Goal: Information Seeking & Learning: Stay updated

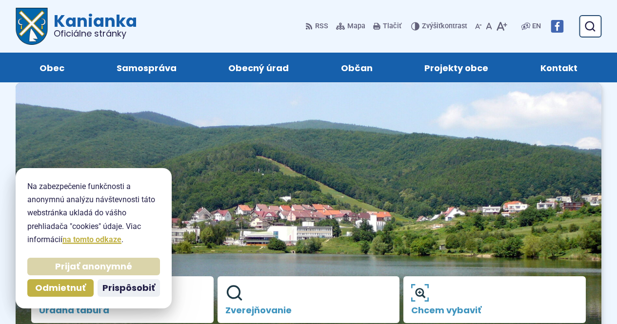
click at [88, 267] on span "Prijať anonymné" at bounding box center [93, 266] width 77 height 11
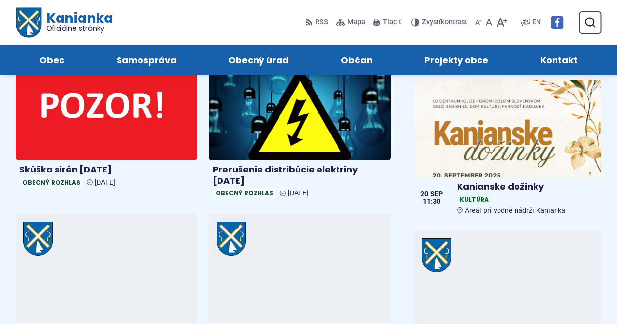
scroll to position [518, 0]
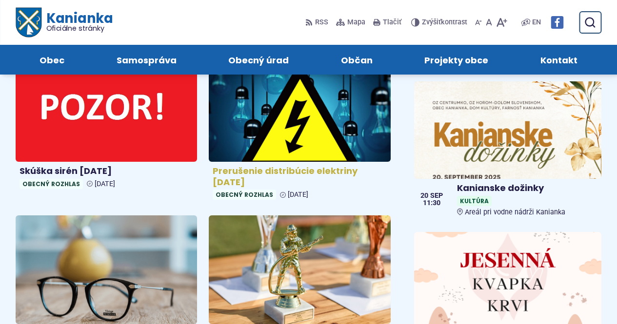
click at [253, 115] on img at bounding box center [299, 107] width 209 height 125
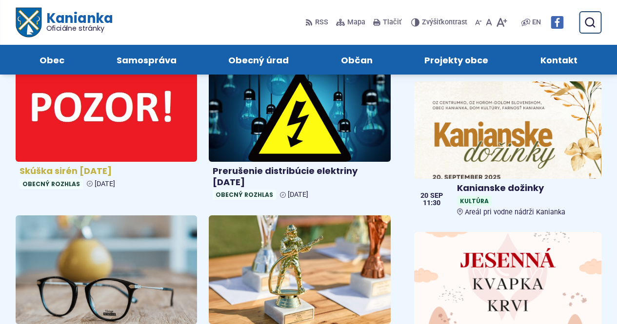
click at [111, 101] on img at bounding box center [106, 107] width 209 height 125
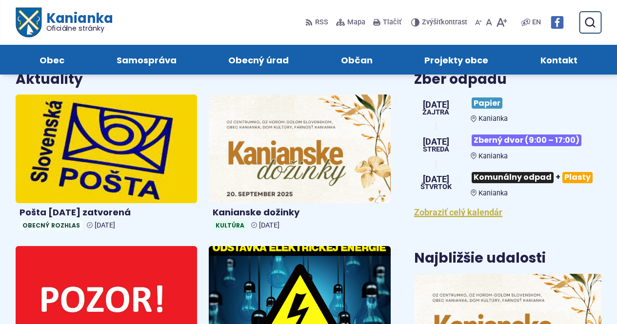
scroll to position [326, 0]
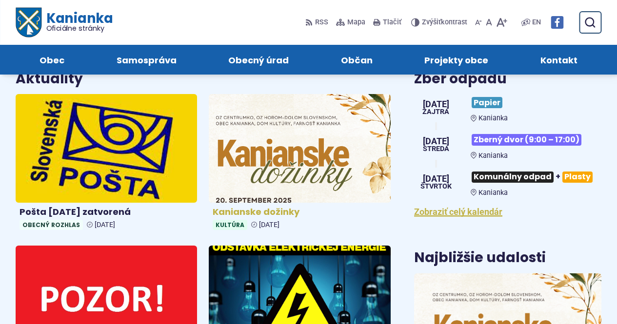
click at [294, 140] on img at bounding box center [299, 148] width 209 height 125
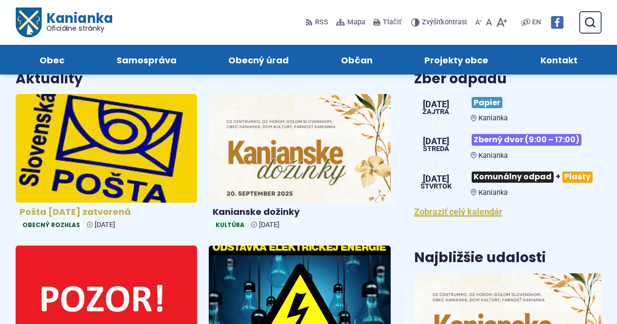
click at [155, 169] on img at bounding box center [106, 148] width 209 height 125
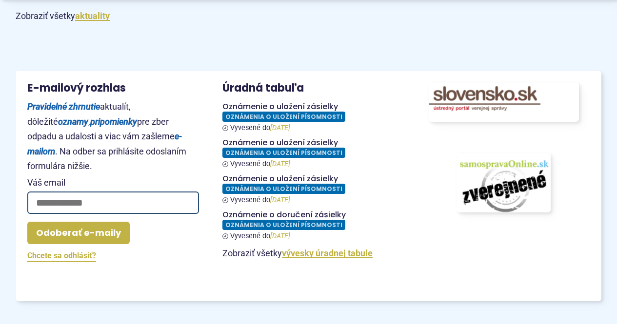
scroll to position [1185, 0]
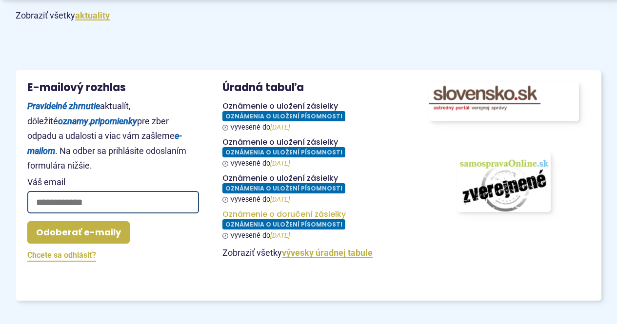
click at [304, 210] on figure at bounding box center [308, 225] width 172 height 30
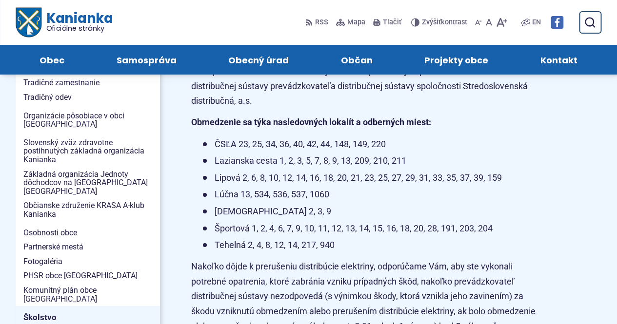
scroll to position [235, 0]
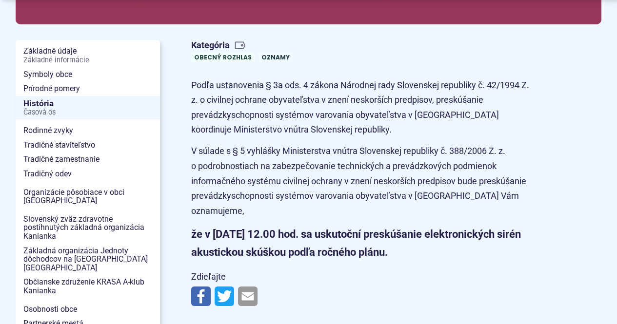
scroll to position [206, 0]
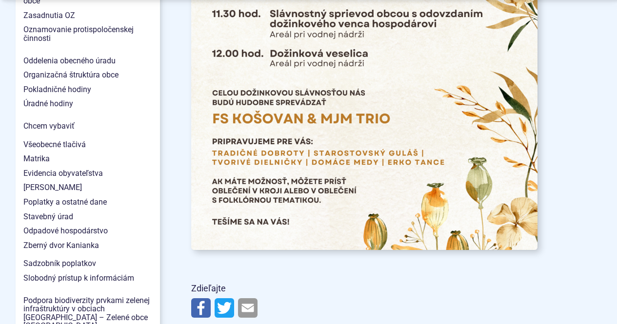
scroll to position [866, 0]
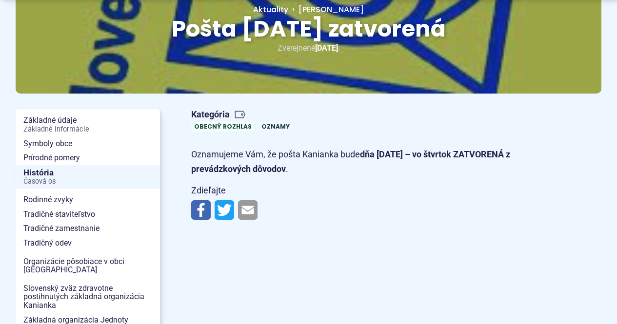
scroll to position [135, 0]
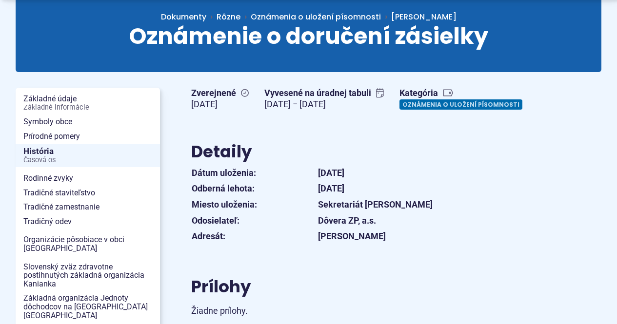
scroll to position [111, 0]
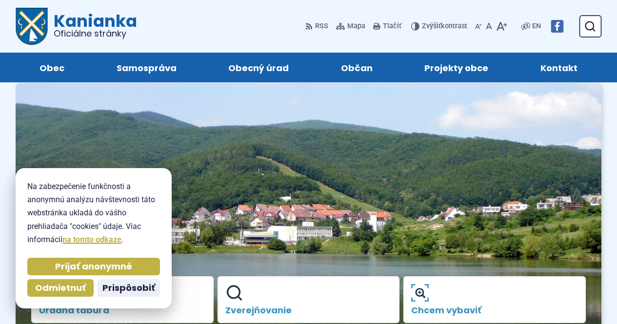
scroll to position [1185, 0]
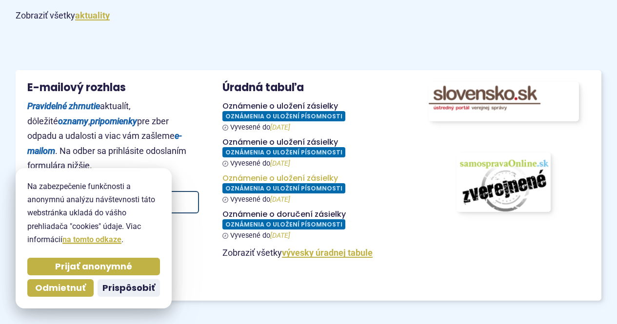
click at [295, 174] on figure at bounding box center [308, 189] width 172 height 30
click at [285, 137] on figure at bounding box center [308, 152] width 172 height 30
click at [285, 101] on figure at bounding box center [308, 116] width 172 height 30
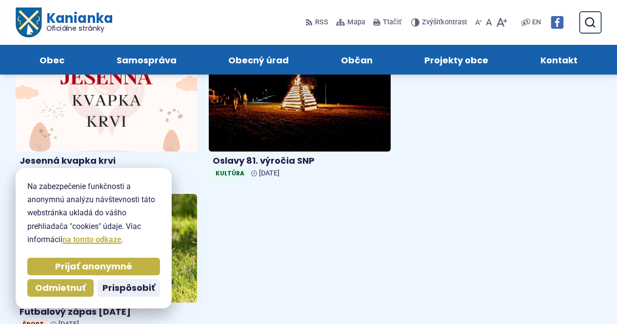
scroll to position [838, 0]
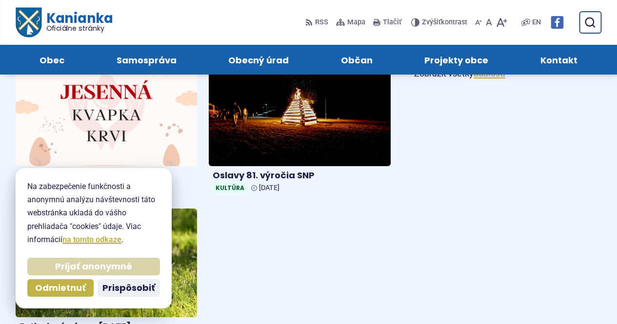
click at [89, 263] on span "Prijať anonymné" at bounding box center [93, 266] width 77 height 11
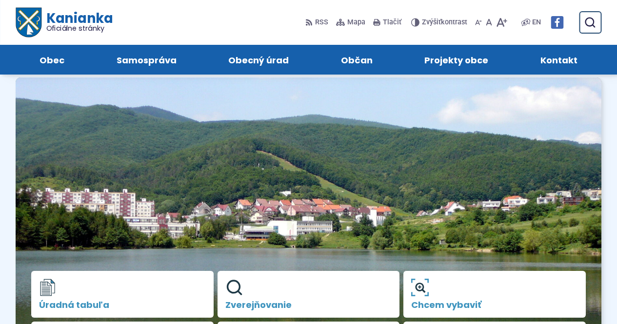
scroll to position [0, 0]
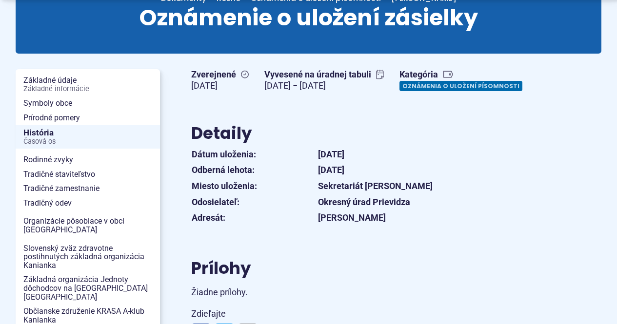
scroll to position [130, 0]
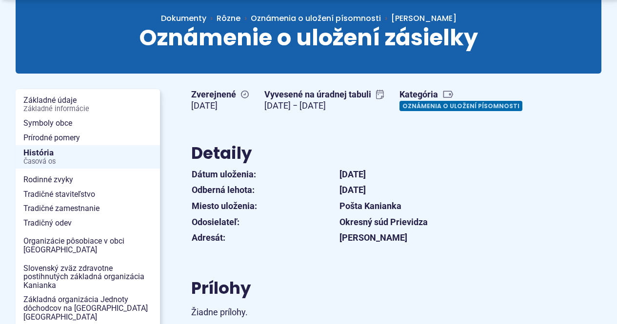
scroll to position [136, 0]
